Goal: Find contact information: Obtain details needed to contact an individual or organization

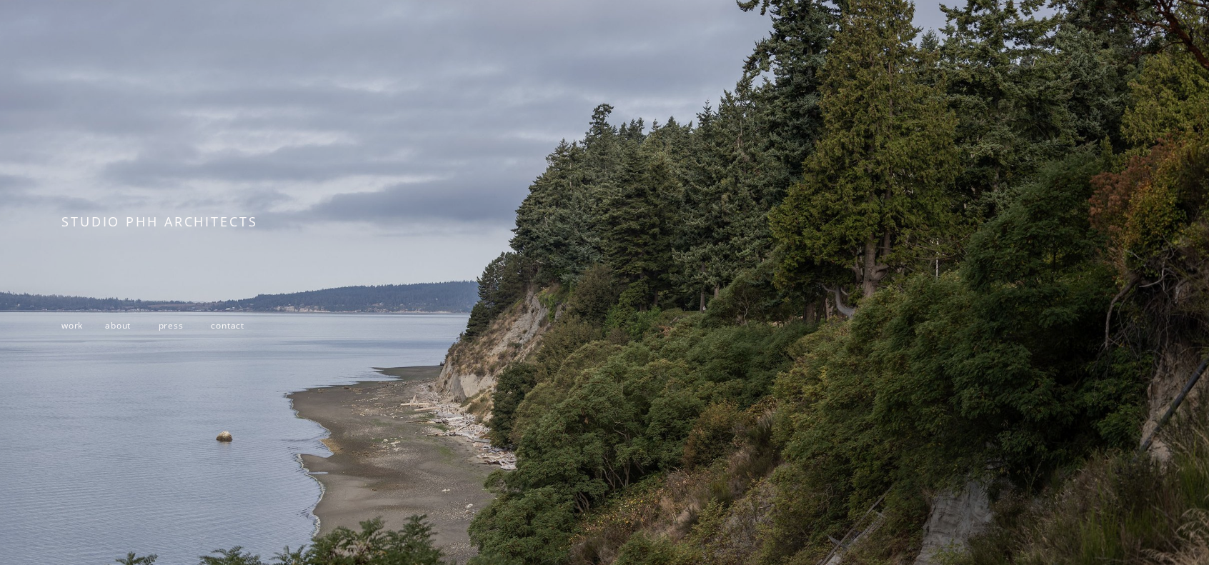
scroll to position [143, 0]
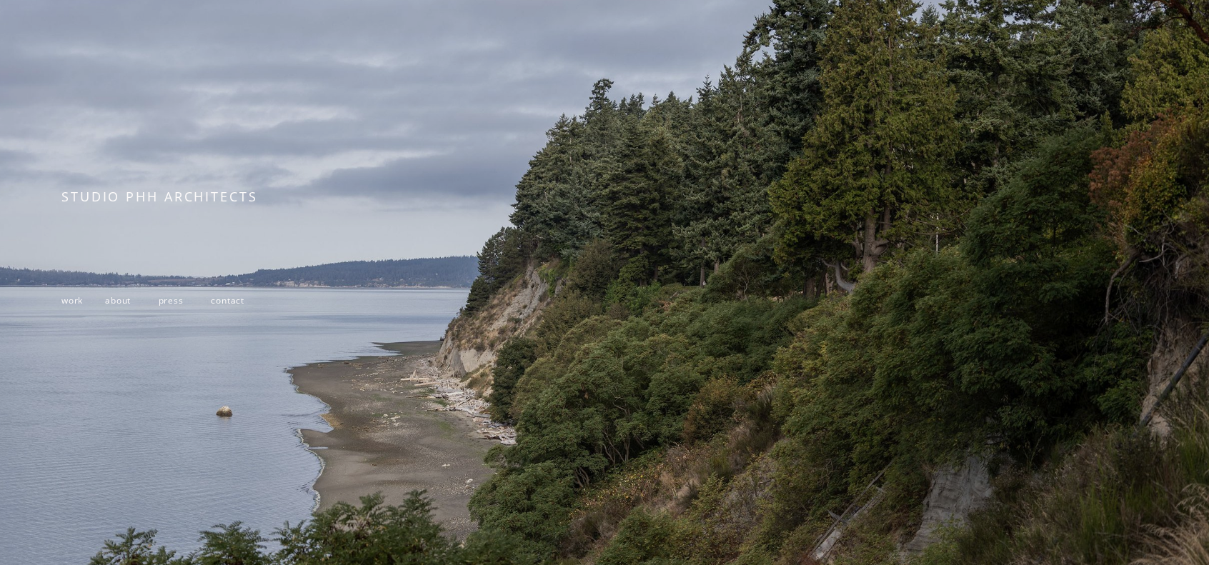
click at [226, 304] on span "contact" at bounding box center [228, 300] width 34 height 12
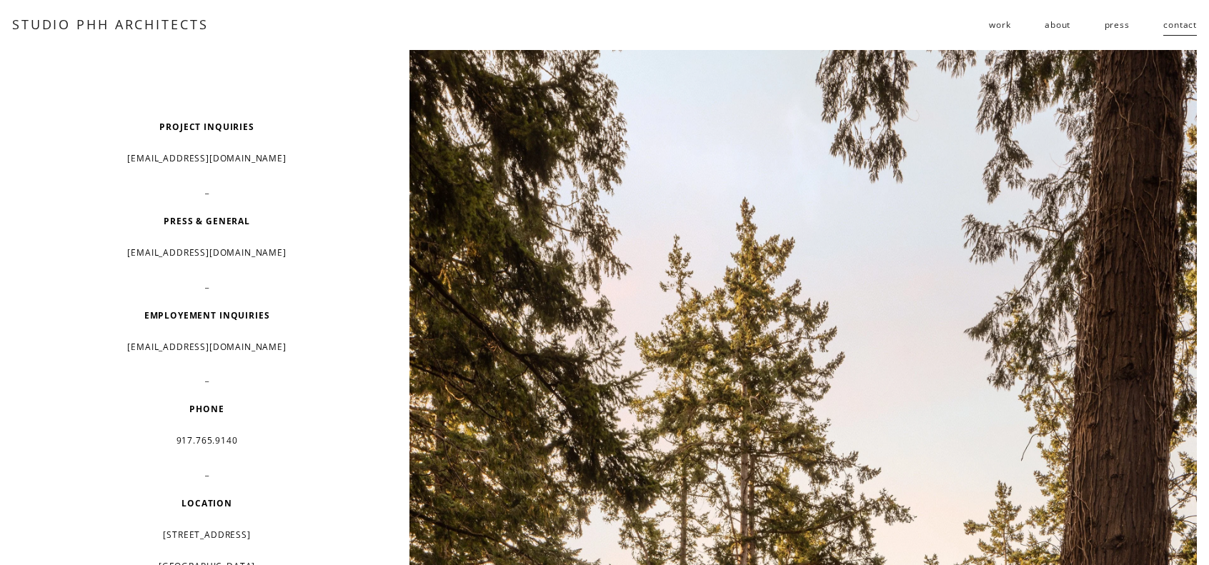
click at [164, 347] on p "[EMAIL_ADDRESS][DOMAIN_NAME]" at bounding box center [206, 346] width 290 height 21
drag, startPoint x: 164, startPoint y: 347, endPoint x: 244, endPoint y: 344, distance: 80.8
click at [244, 344] on p "[EMAIL_ADDRESS][DOMAIN_NAME]" at bounding box center [206, 346] width 290 height 21
copy p "[EMAIL_ADDRESS][DOMAIN_NAME]"
click at [305, 344] on p "[EMAIL_ADDRESS][DOMAIN_NAME]" at bounding box center [206, 346] width 290 height 21
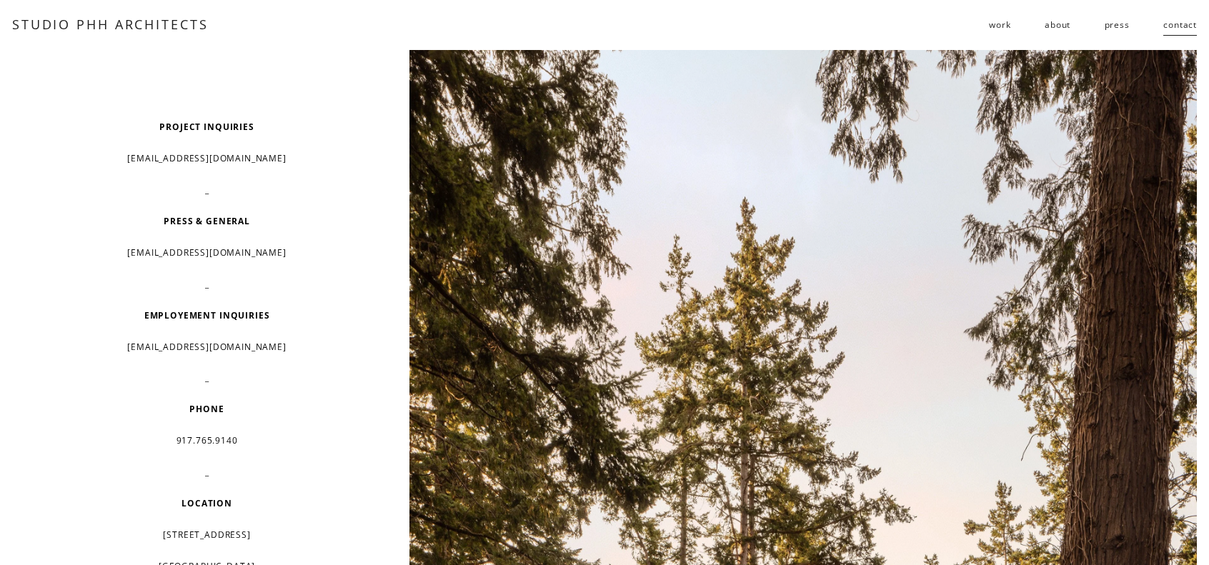
click at [1046, 28] on link "about" at bounding box center [1057, 25] width 26 height 23
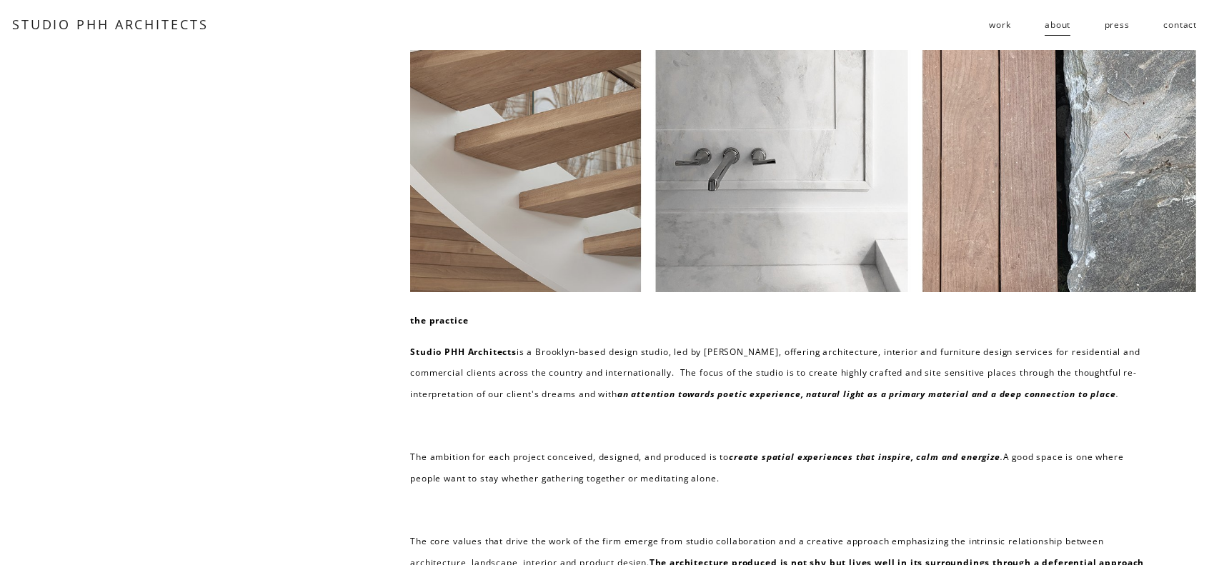
click at [1186, 21] on link "contact" at bounding box center [1180, 25] width 34 height 23
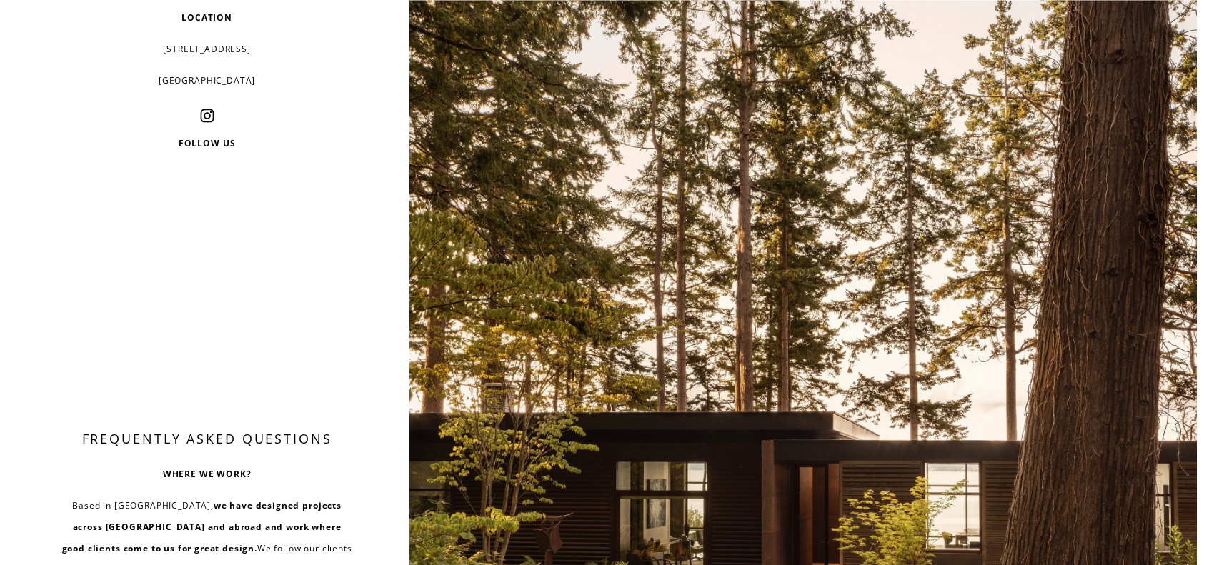
scroll to position [500, 0]
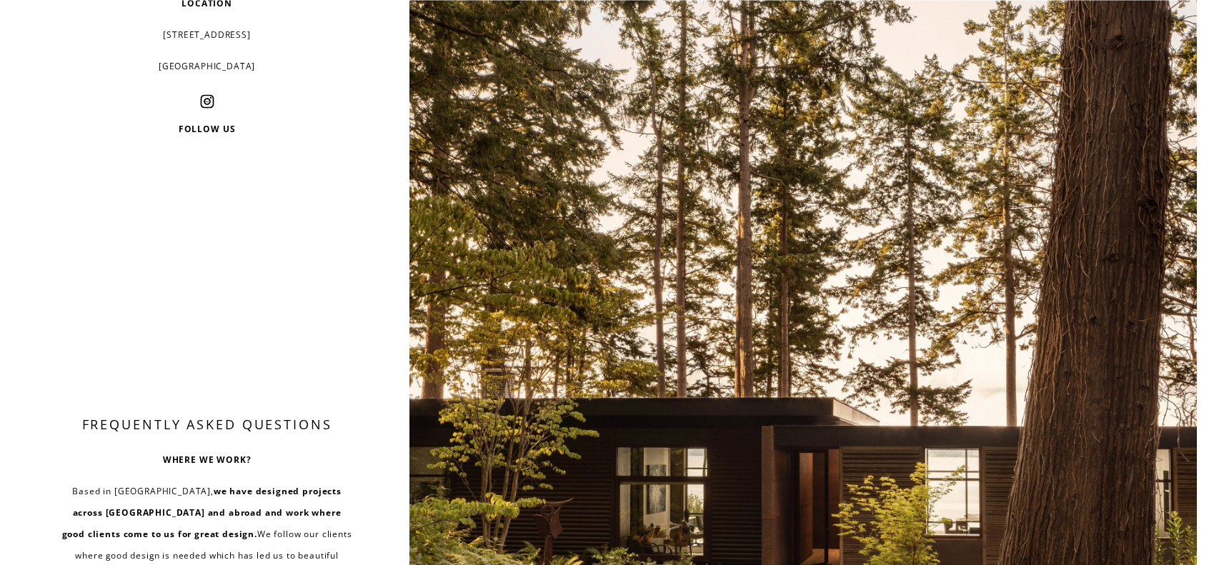
click at [207, 105] on use "Instagram" at bounding box center [207, 101] width 29 height 29
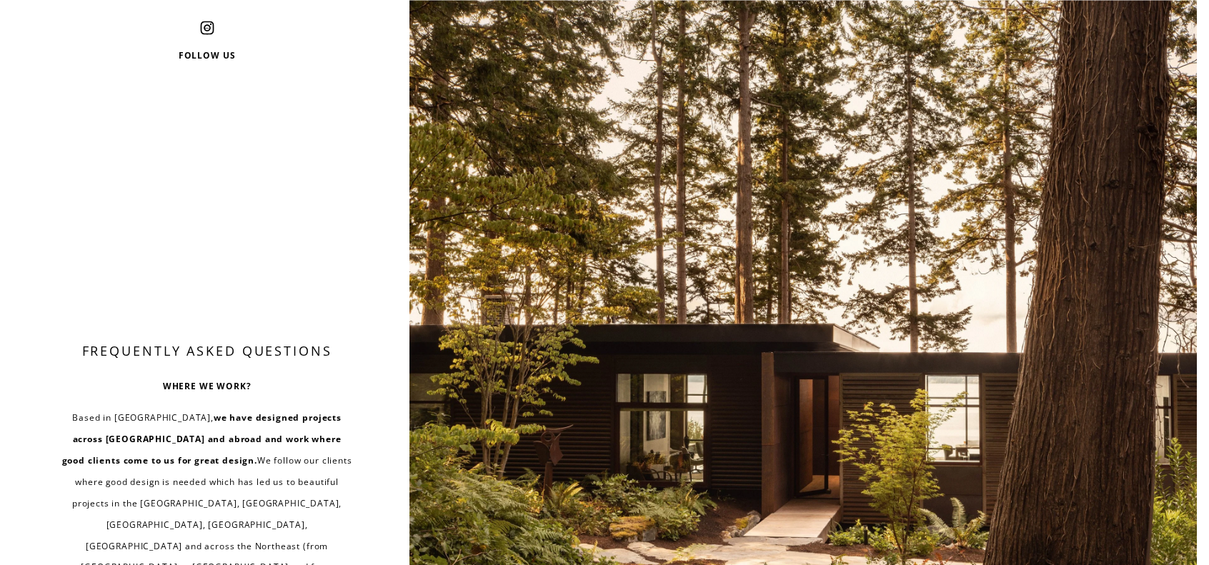
scroll to position [1266, 0]
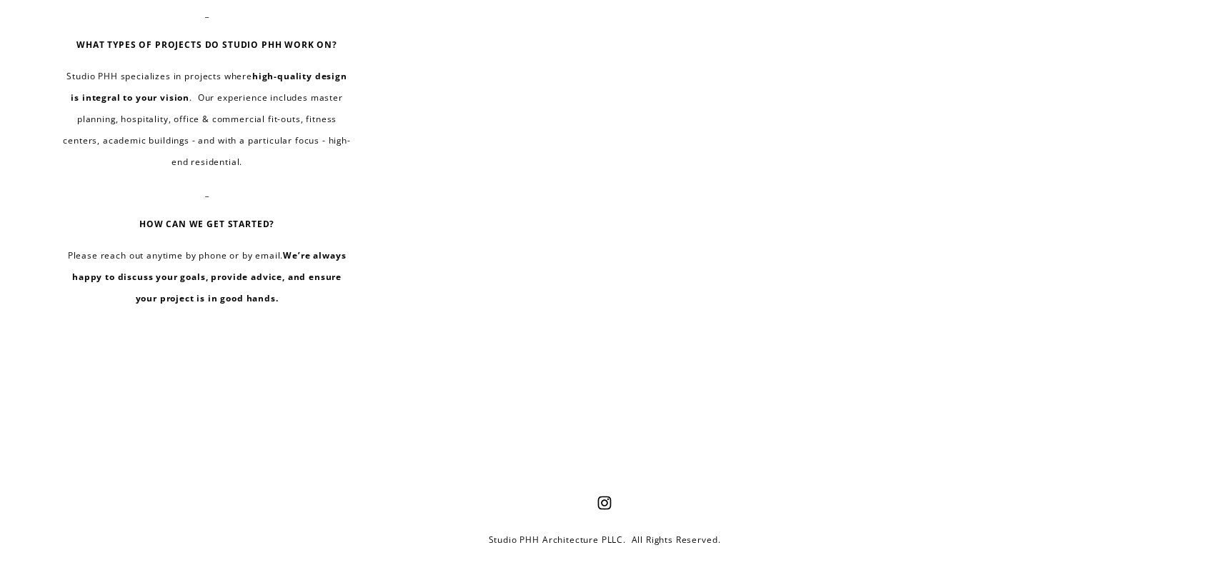
drag, startPoint x: 306, startPoint y: 208, endPoint x: 337, endPoint y: 509, distance: 303.0
click at [502, 529] on p "Studio PHH Architecture PLLC. All Rights Reserved." at bounding box center [605, 539] width 688 height 21
drag, startPoint x: 502, startPoint y: 516, endPoint x: 569, endPoint y: 518, distance: 66.5
click at [569, 529] on p "Studio PHH Architecture PLLC. All Rights Reserved." at bounding box center [605, 539] width 688 height 21
copy p "Studio PHH Architecture"
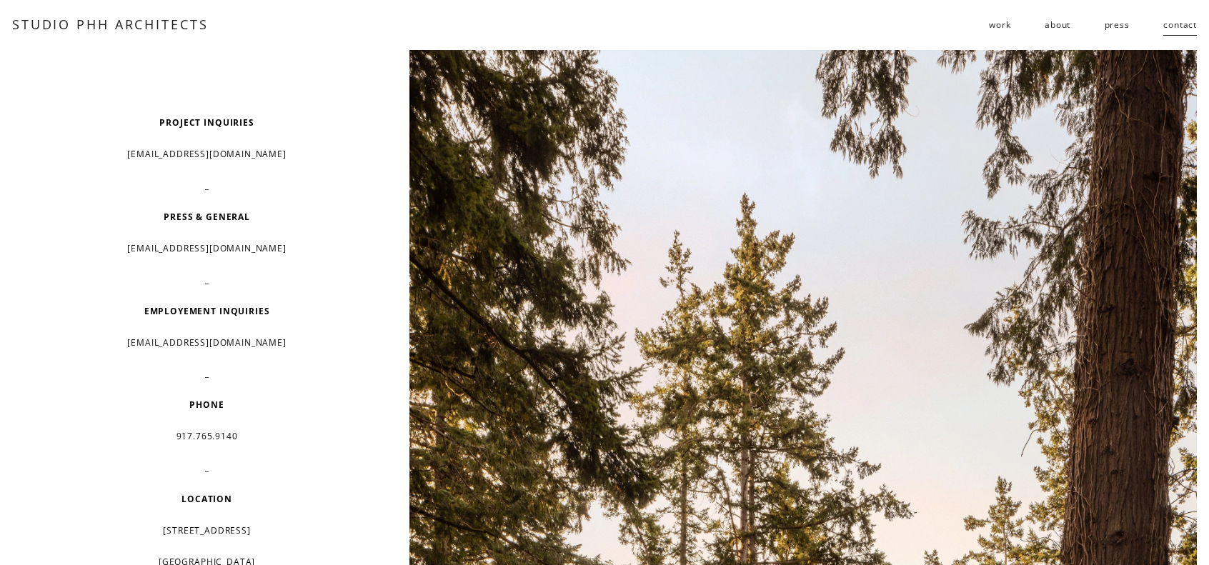
scroll to position [0, 0]
